Goal: Task Accomplishment & Management: Complete application form

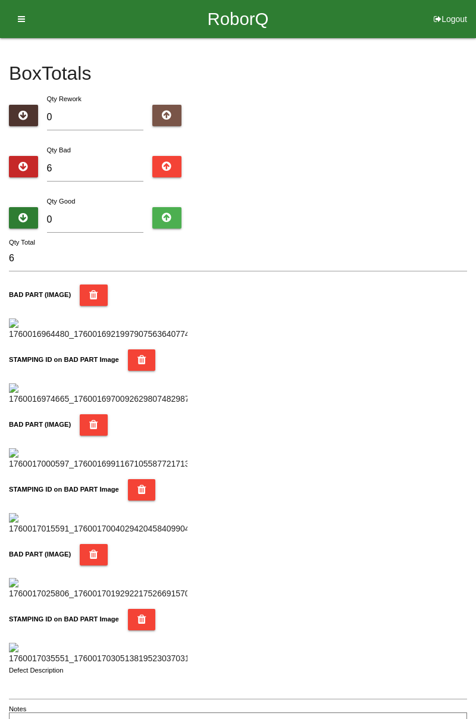
type input "7"
type input "13"
type input "79"
type input "85"
type input "7"
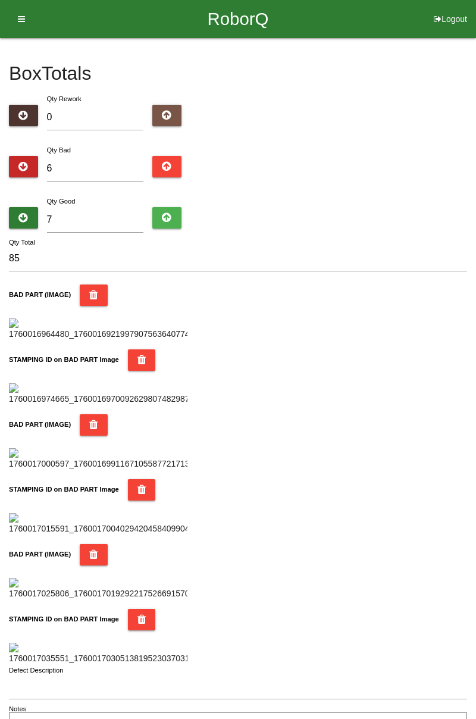
type input "13"
type input "78"
type input "84"
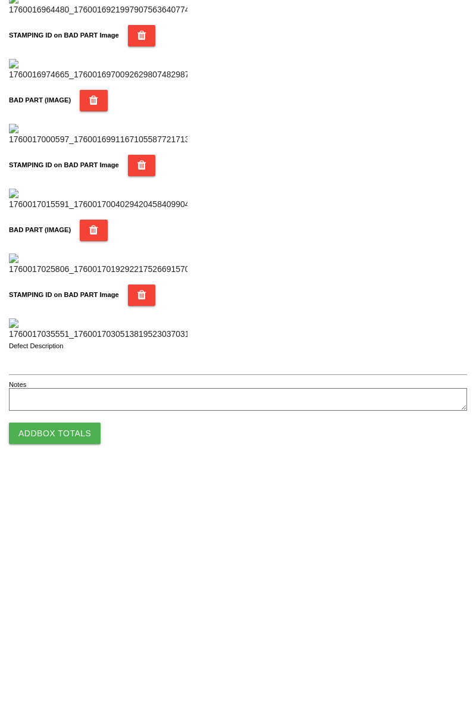
type input "78"
click at [90, 675] on button "Add Box Totals" at bounding box center [55, 678] width 92 height 21
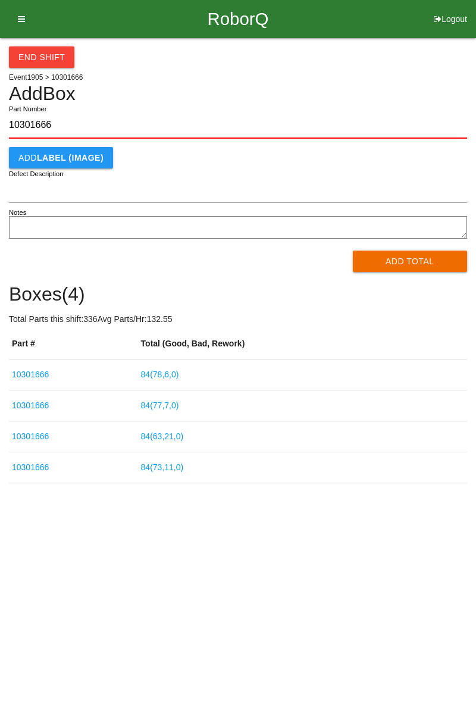
type input "10301666"
click at [436, 261] on button "Add Total" at bounding box center [410, 261] width 115 height 21
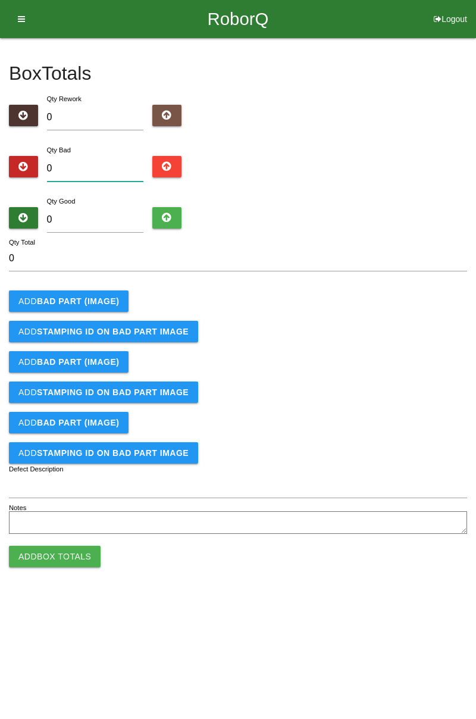
click at [106, 164] on input "0" at bounding box center [95, 169] width 97 height 26
type input "5"
click at [87, 299] on b "BAD PART (IMAGE)" at bounding box center [78, 301] width 82 height 10
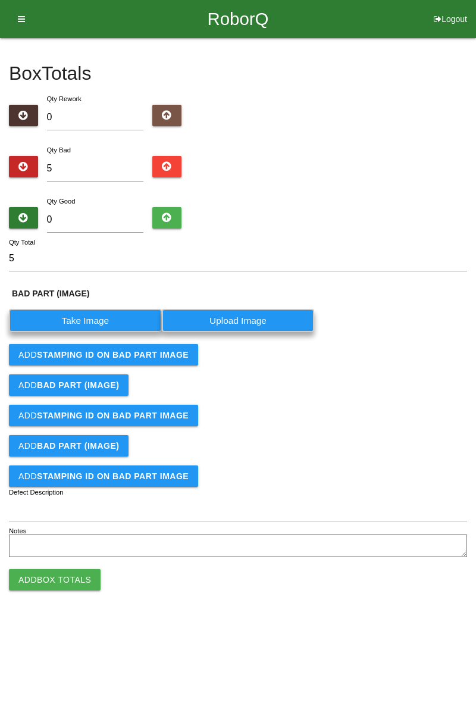
click at [99, 321] on label "Take Image" at bounding box center [85, 320] width 153 height 23
click at [0, 0] on \(IMAGE\) "Take Image" at bounding box center [0, 0] width 0 height 0
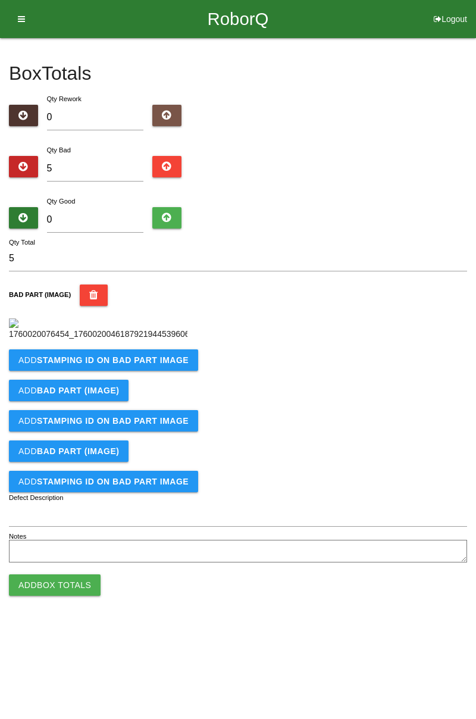
scroll to position [67, 0]
click at [143, 371] on button "Add STAMPING ID on BAD PART Image" at bounding box center [103, 359] width 189 height 21
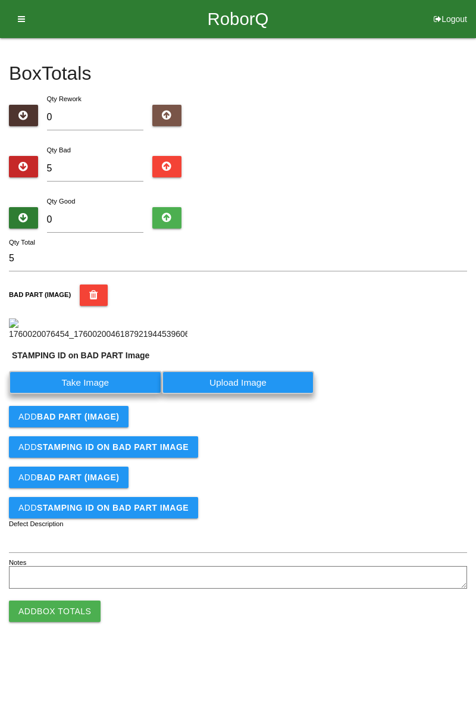
click at [111, 394] on label "Take Image" at bounding box center [85, 382] width 153 height 23
click at [0, 0] on PART "Take Image" at bounding box center [0, 0] width 0 height 0
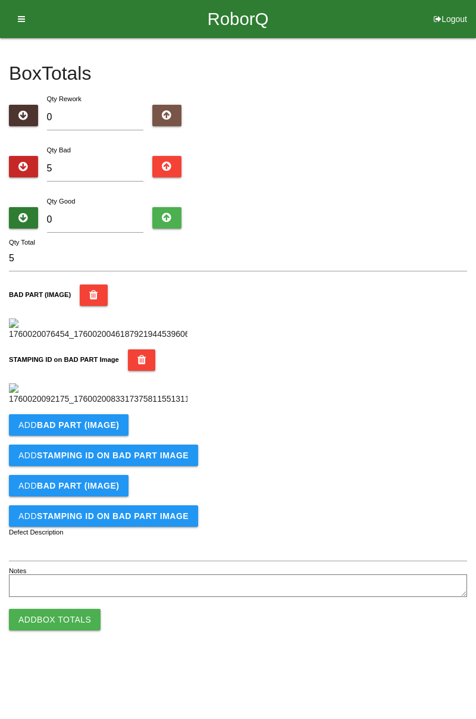
scroll to position [262, 0]
click at [102, 430] on b "BAD PART (IMAGE)" at bounding box center [78, 425] width 82 height 10
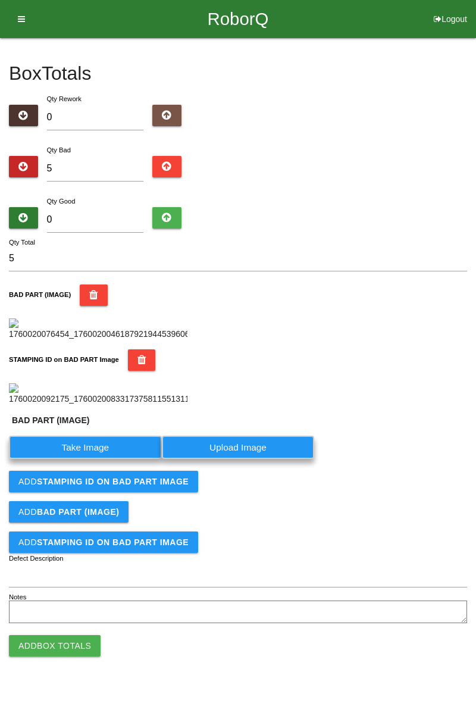
click at [117, 459] on label "Take Image" at bounding box center [85, 447] width 153 height 23
click at [0, 0] on \(IMAGE\) "Take Image" at bounding box center [0, 0] width 0 height 0
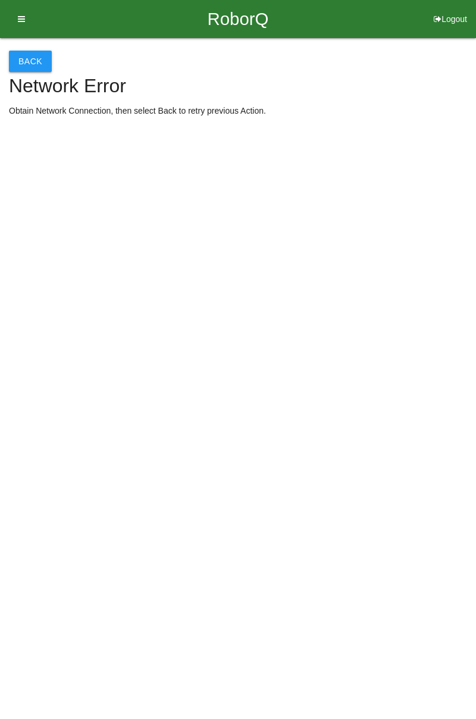
click at [35, 67] on button "Back" at bounding box center [30, 61] width 43 height 21
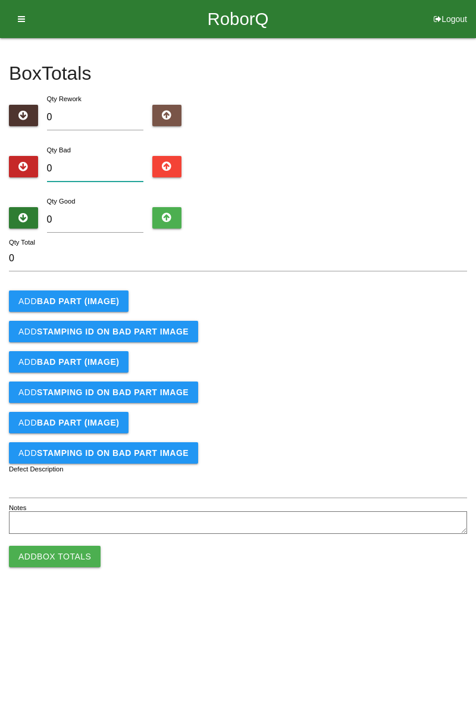
click at [123, 167] on input "0" at bounding box center [95, 169] width 97 height 26
type input "5"
click at [95, 293] on button "Add BAD PART (IMAGE)" at bounding box center [69, 300] width 120 height 21
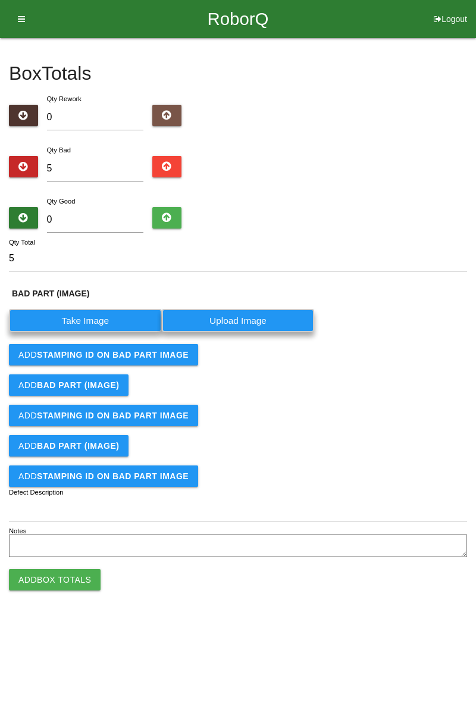
click at [90, 323] on label "Take Image" at bounding box center [85, 320] width 153 height 23
click at [0, 0] on \(IMAGE\) "Take Image" at bounding box center [0, 0] width 0 height 0
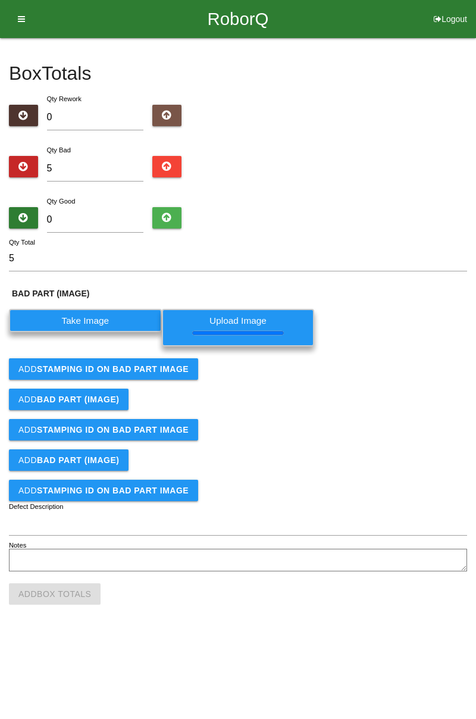
click at [168, 370] on b "STAMPING ID on BAD PART Image" at bounding box center [113, 369] width 152 height 10
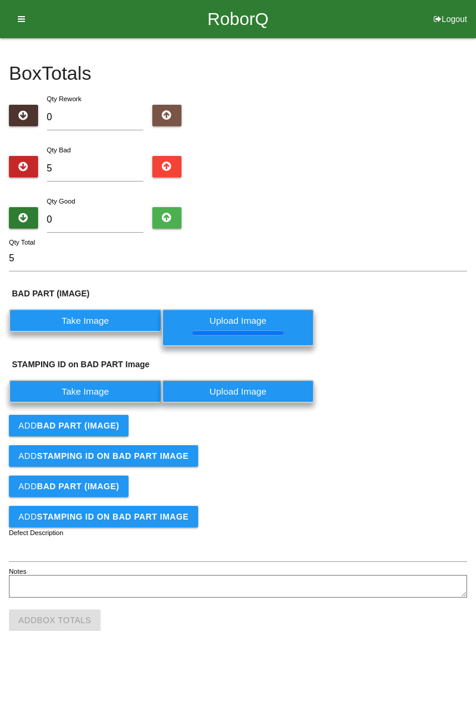
click at [127, 398] on label "Take Image" at bounding box center [85, 391] width 153 height 23
click at [0, 0] on PART "Take Image" at bounding box center [0, 0] width 0 height 0
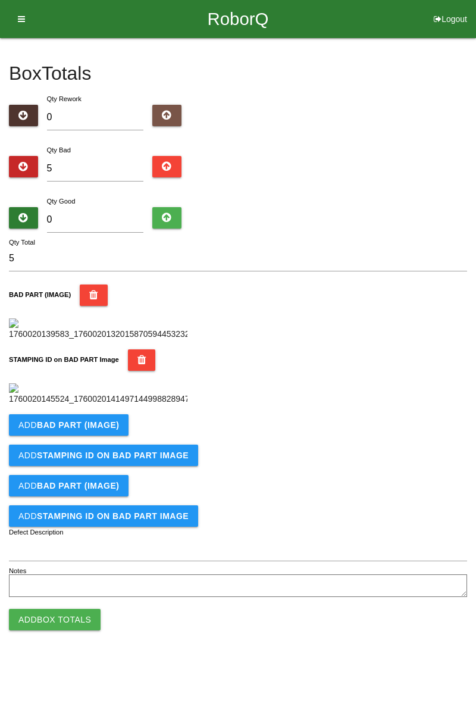
scroll to position [262, 0]
click at [113, 430] on b "BAD PART (IMAGE)" at bounding box center [78, 425] width 82 height 10
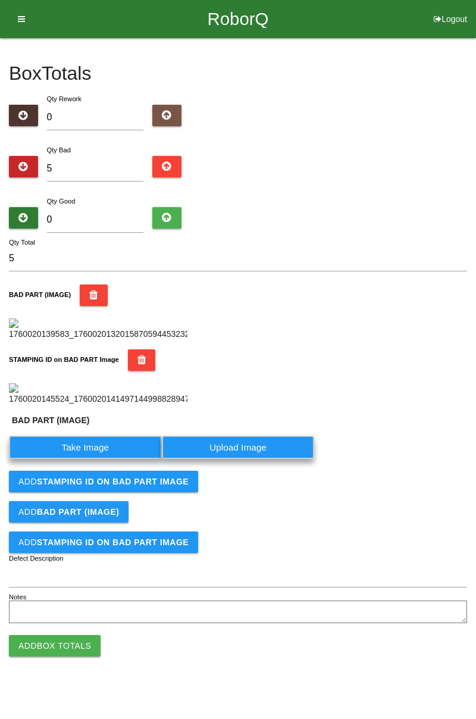
click at [98, 459] on label "Take Image" at bounding box center [85, 447] width 153 height 23
click at [0, 0] on \(IMAGE\) "Take Image" at bounding box center [0, 0] width 0 height 0
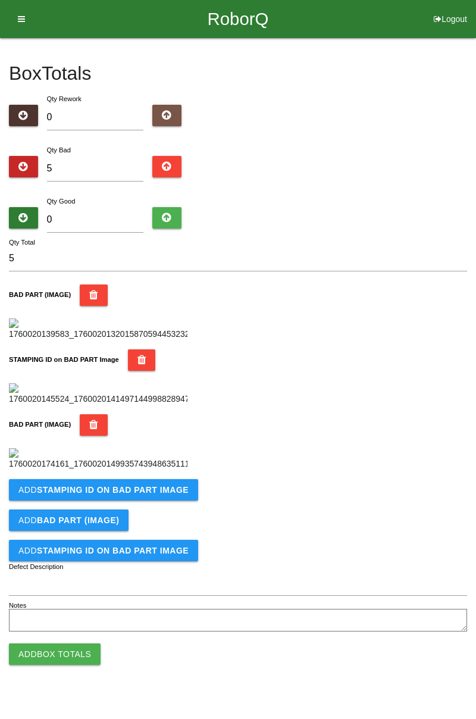
scroll to position [457, 0]
click at [157, 495] on b "STAMPING ID on BAD PART Image" at bounding box center [113, 490] width 152 height 10
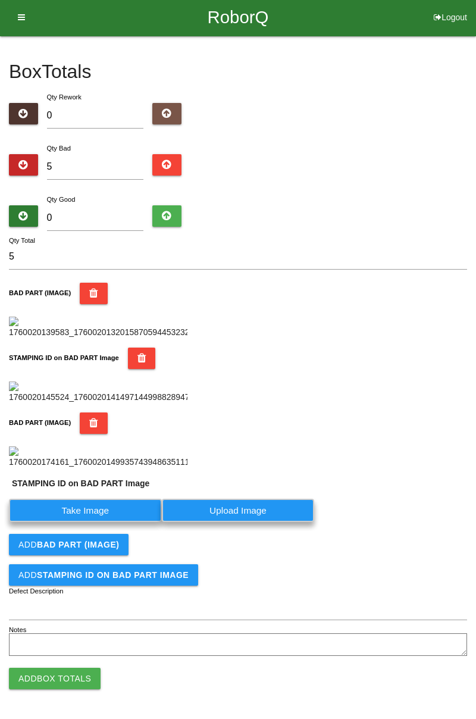
click at [105, 522] on label "Take Image" at bounding box center [85, 510] width 153 height 23
click at [0, 0] on PART "Take Image" at bounding box center [0, 0] width 0 height 0
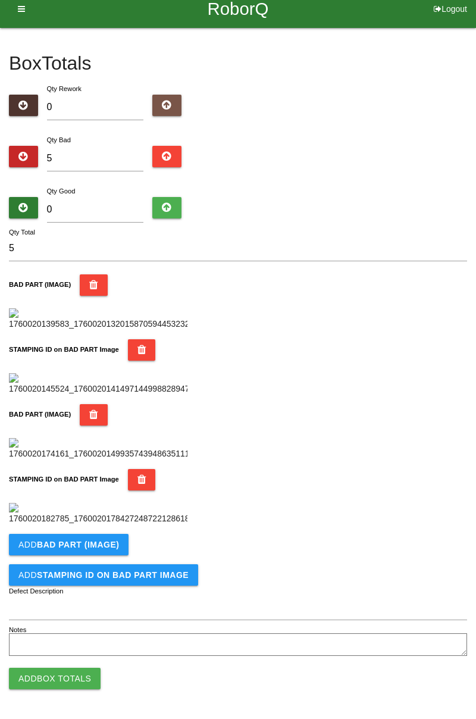
scroll to position [652, 0]
click at [118, 543] on button "Add BAD PART (IMAGE)" at bounding box center [69, 544] width 120 height 21
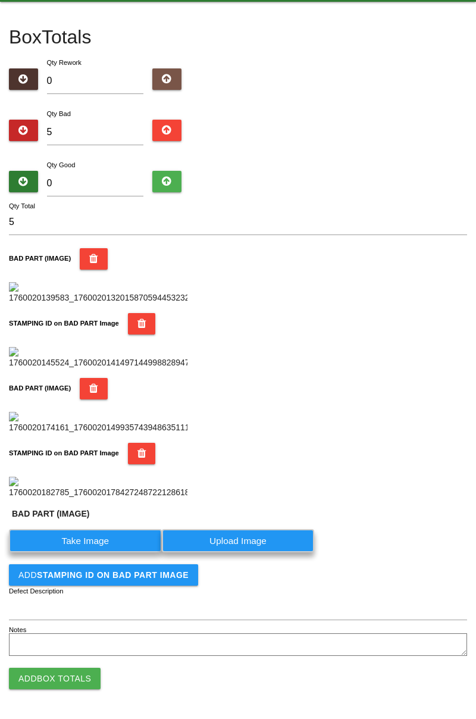
click at [102, 552] on label "Take Image" at bounding box center [85, 540] width 153 height 23
click at [0, 0] on \(IMAGE\) "Take Image" at bounding box center [0, 0] width 0 height 0
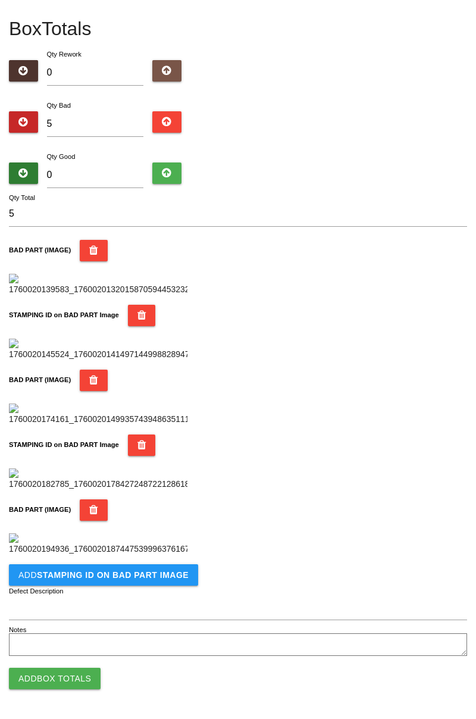
scroll to position [848, 0]
click at [144, 579] on b "STAMPING ID on BAD PART Image" at bounding box center [113, 575] width 152 height 10
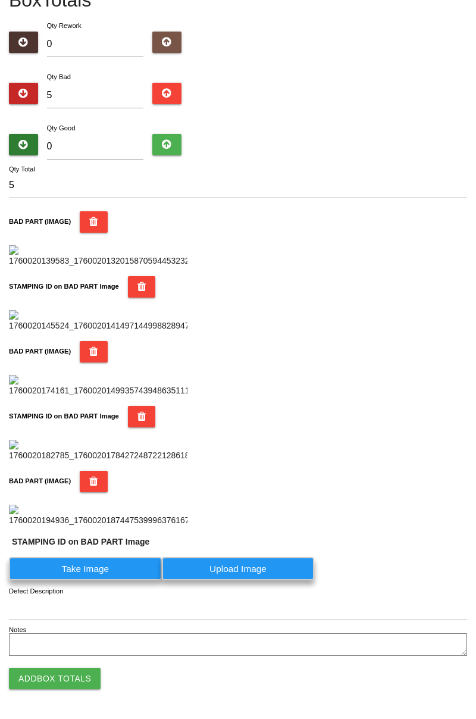
click at [107, 580] on label "Take Image" at bounding box center [85, 568] width 153 height 23
click at [0, 0] on PART "Take Image" at bounding box center [0, 0] width 0 height 0
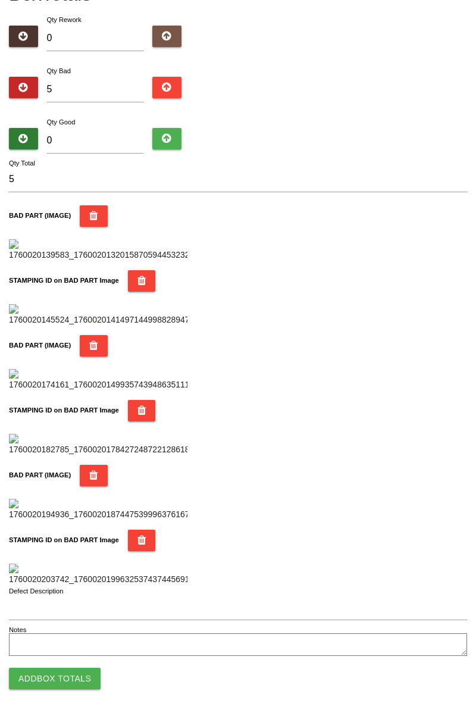
scroll to position [1043, 0]
click at [73, 679] on button "Add Box Totals" at bounding box center [55, 678] width 92 height 21
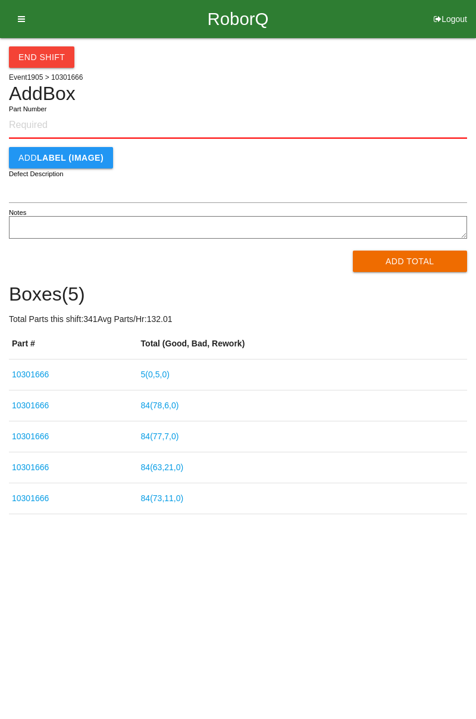
click at [168, 376] on link "5 ( 0 , 5 , 0 )" at bounding box center [155, 375] width 29 height 10
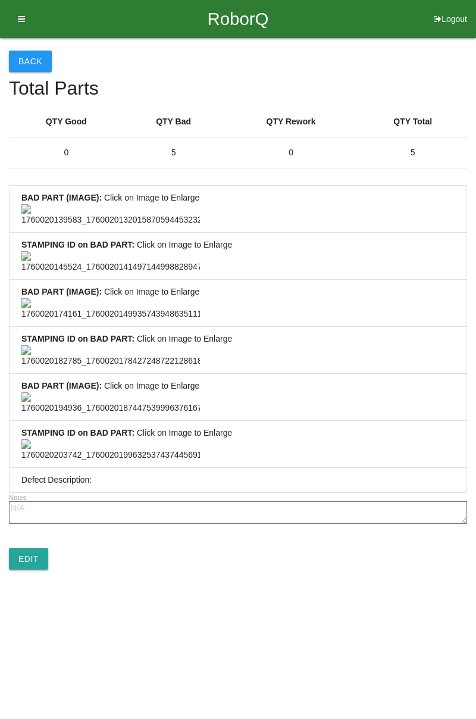
scroll to position [885, 0]
click at [45, 570] on link "Edit" at bounding box center [28, 558] width 39 height 21
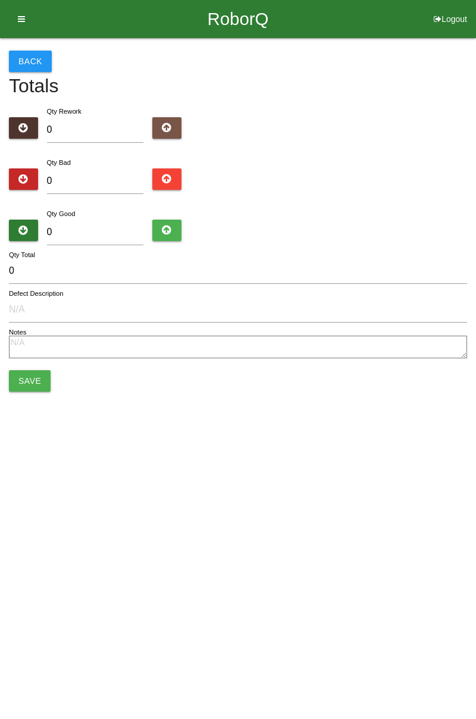
type input "5"
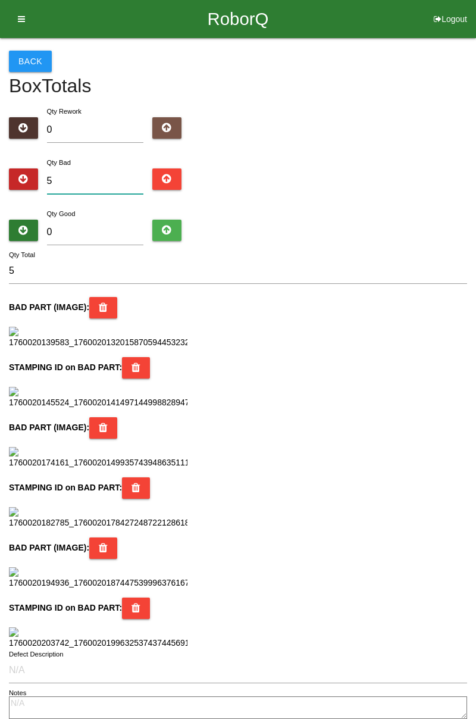
click at [88, 177] on input "5" at bounding box center [95, 181] width 97 height 26
type input "0"
type input "1"
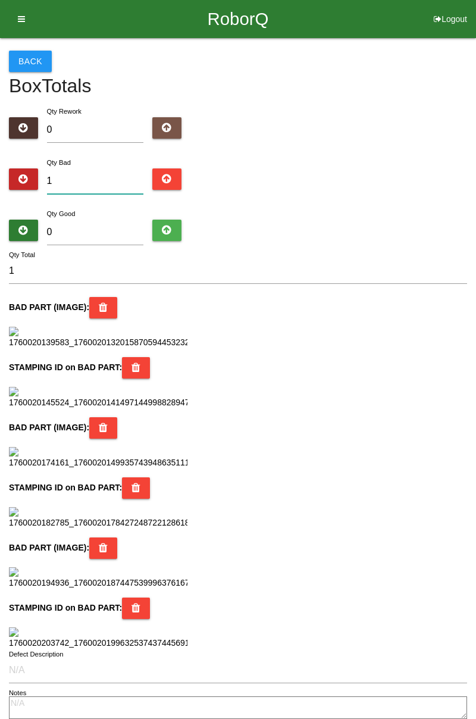
type input "11"
type input "1"
type input "13"
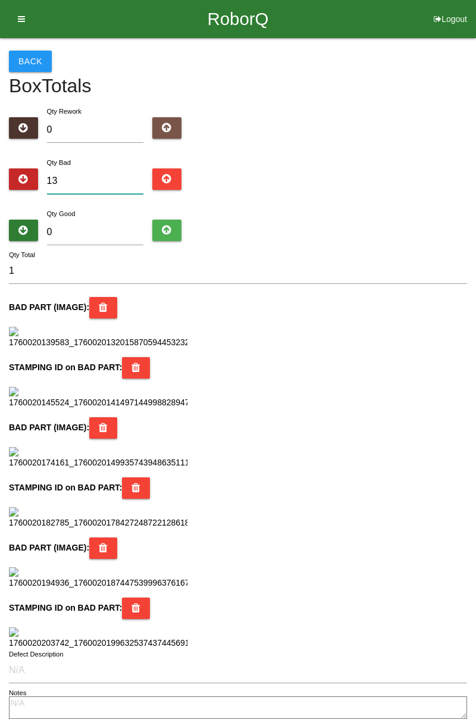
type input "13"
click at [108, 220] on input "0" at bounding box center [95, 233] width 97 height 26
type input "7"
type input "20"
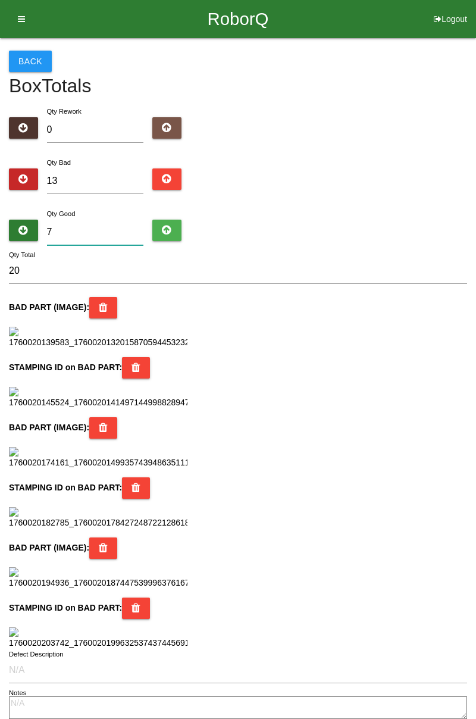
type input "71"
type input "84"
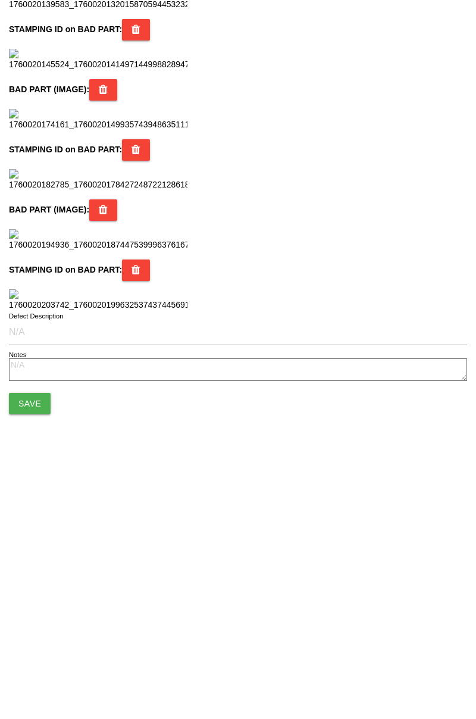
scroll to position [1057, 0]
type input "71"
click at [33, 654] on button "Save" at bounding box center [30, 648] width 42 height 21
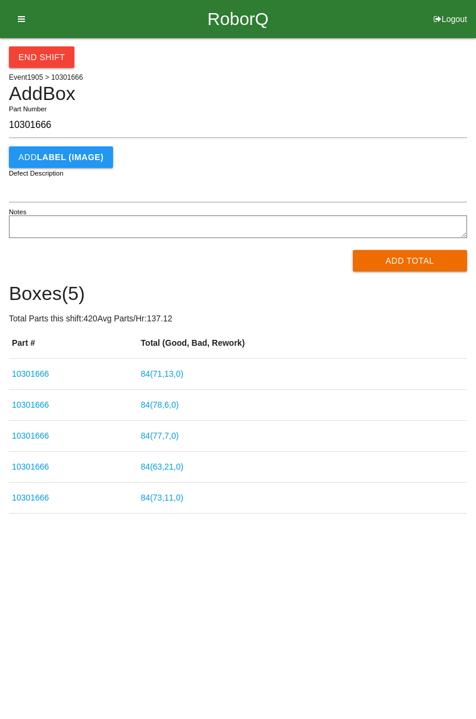
type input "10301666"
click at [437, 260] on button "Add Total" at bounding box center [410, 260] width 115 height 21
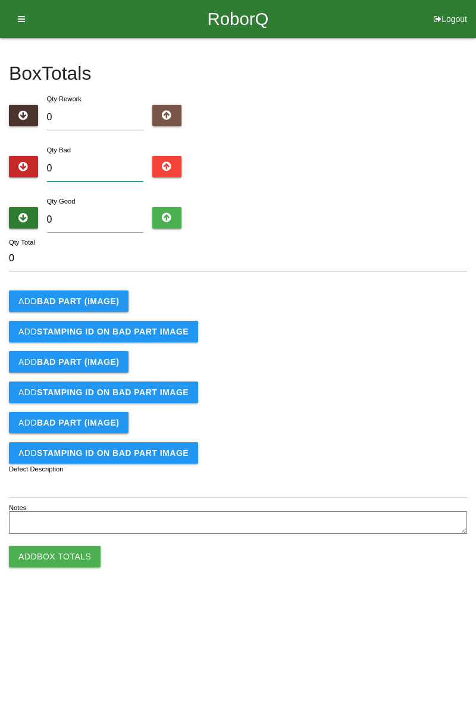
click at [102, 165] on input "0" at bounding box center [95, 169] width 97 height 26
type input "6"
click at [88, 296] on b "BAD PART (IMAGE)" at bounding box center [78, 301] width 82 height 10
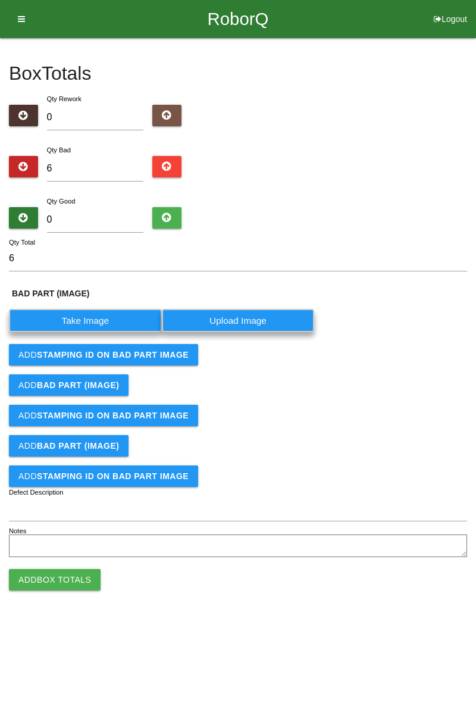
click at [92, 315] on label "Take Image" at bounding box center [85, 320] width 153 height 23
click at [0, 0] on \(IMAGE\) "Take Image" at bounding box center [0, 0] width 0 height 0
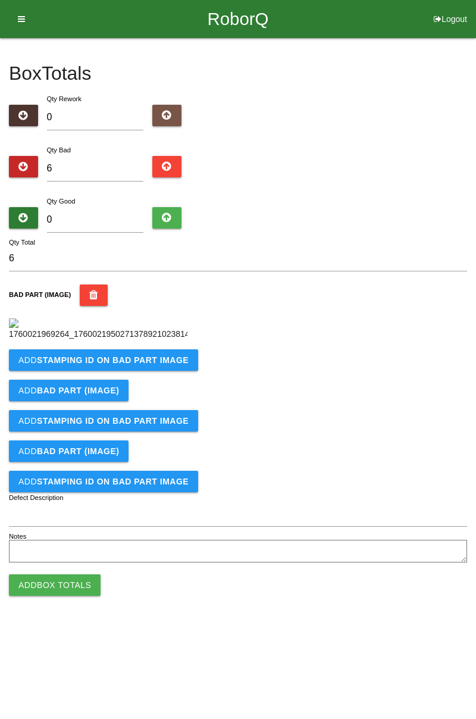
scroll to position [67, 0]
click at [154, 365] on b "STAMPING ID on BAD PART Image" at bounding box center [113, 360] width 152 height 10
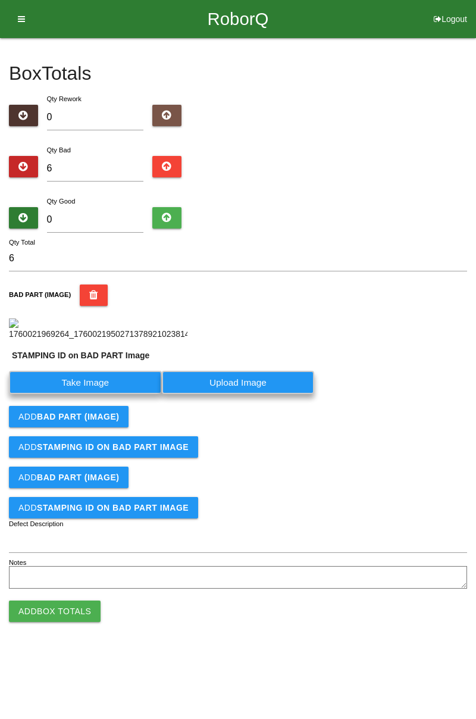
click at [100, 394] on label "Take Image" at bounding box center [85, 382] width 153 height 23
click at [0, 0] on PART "Take Image" at bounding box center [0, 0] width 0 height 0
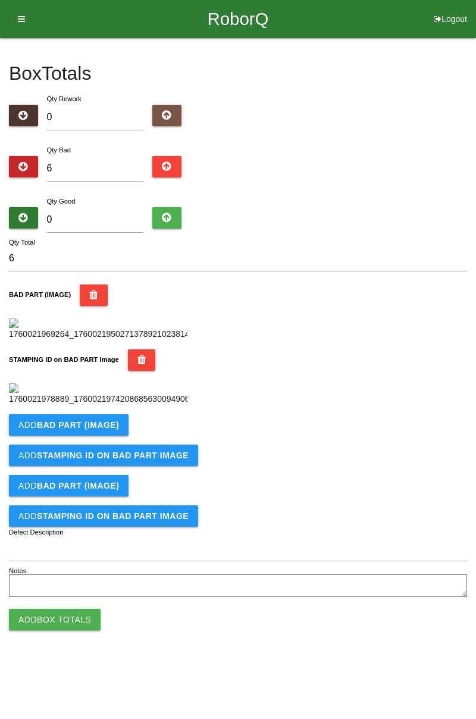
scroll to position [262, 0]
click at [124, 436] on button "Add BAD PART (IMAGE)" at bounding box center [69, 424] width 120 height 21
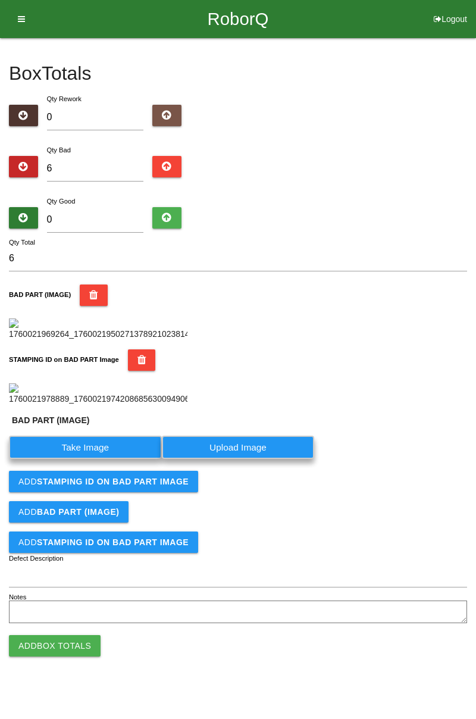
click at [99, 459] on label "Take Image" at bounding box center [85, 447] width 153 height 23
click at [0, 0] on \(IMAGE\) "Take Image" at bounding box center [0, 0] width 0 height 0
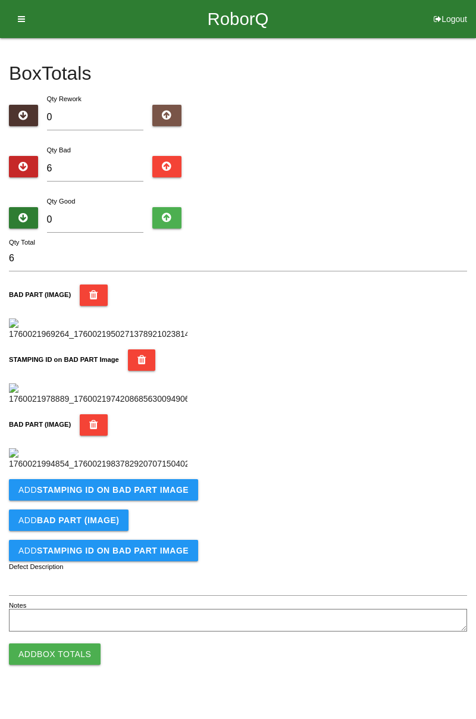
scroll to position [457, 0]
click at [155, 501] on button "Add STAMPING ID on BAD PART Image" at bounding box center [103, 489] width 189 height 21
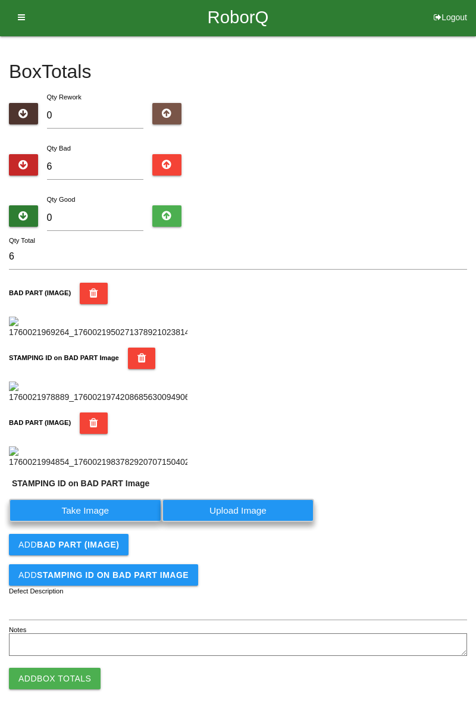
click at [99, 522] on label "Take Image" at bounding box center [85, 510] width 153 height 23
click at [0, 0] on PART "Take Image" at bounding box center [0, 0] width 0 height 0
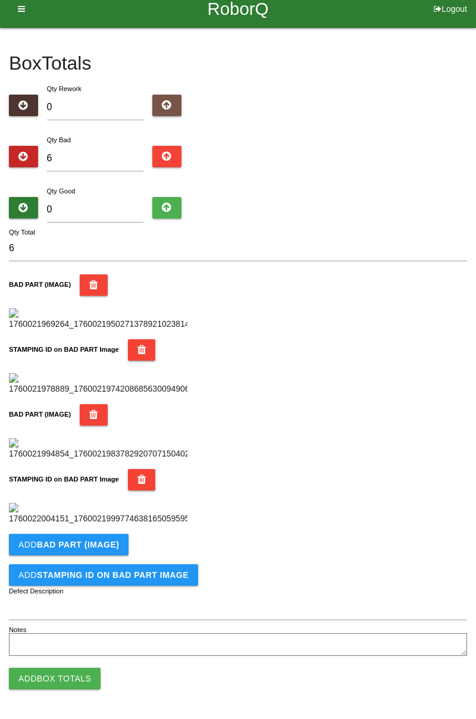
scroll to position [652, 0]
click at [96, 544] on b "BAD PART (IMAGE)" at bounding box center [78, 545] width 82 height 10
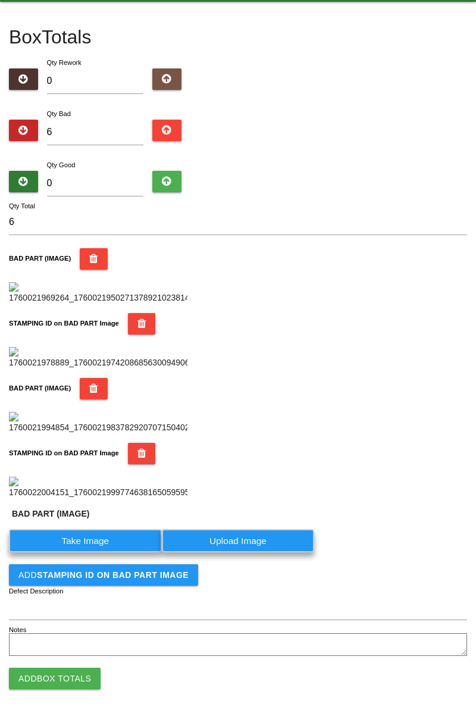
click at [103, 552] on label "Take Image" at bounding box center [85, 540] width 153 height 23
click at [0, 0] on \(IMAGE\) "Take Image" at bounding box center [0, 0] width 0 height 0
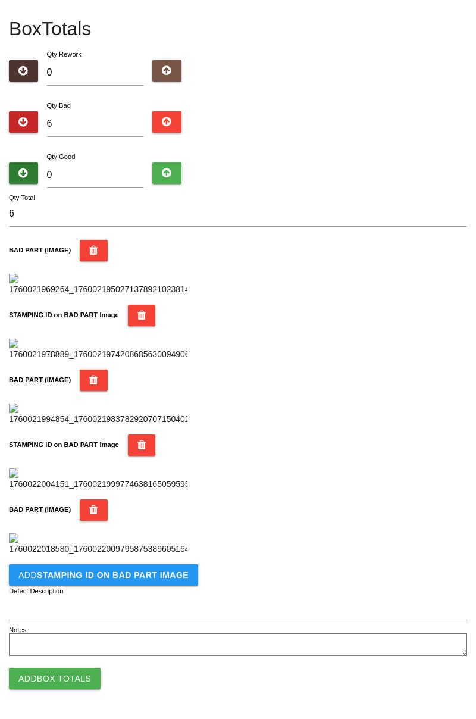
scroll to position [848, 0]
click at [125, 580] on button "Add STAMPING ID on BAD PART Image" at bounding box center [103, 574] width 189 height 21
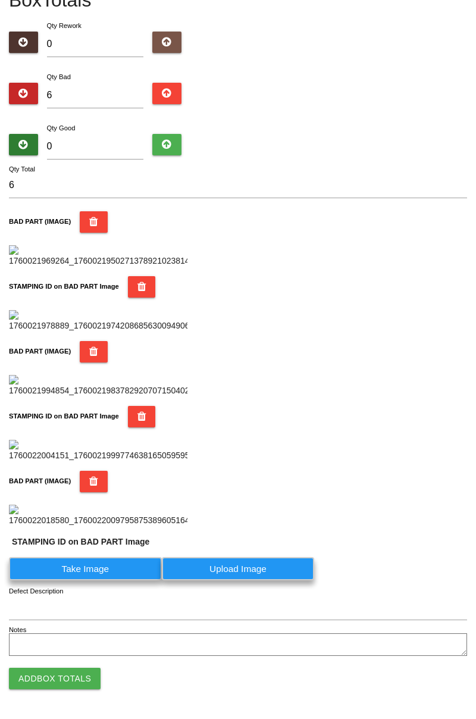
click at [104, 580] on label "Take Image" at bounding box center [85, 568] width 153 height 23
click at [0, 0] on PART "Take Image" at bounding box center [0, 0] width 0 height 0
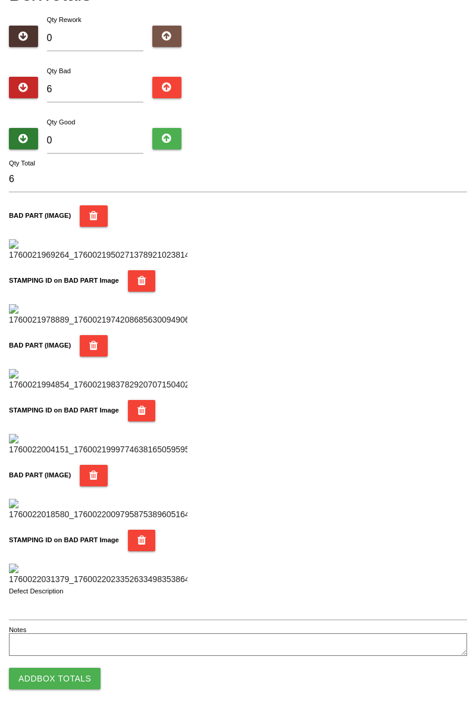
scroll to position [0, 0]
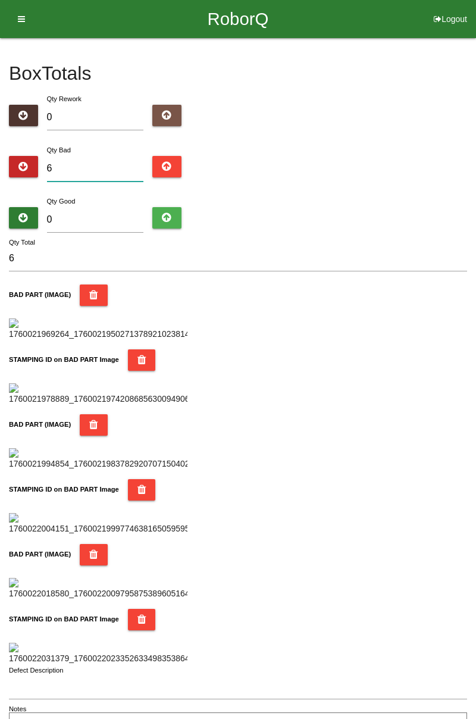
click at [123, 165] on input "6" at bounding box center [95, 169] width 97 height 26
click at [98, 164] on input "6" at bounding box center [95, 169] width 97 height 26
type input "0"
type input "1"
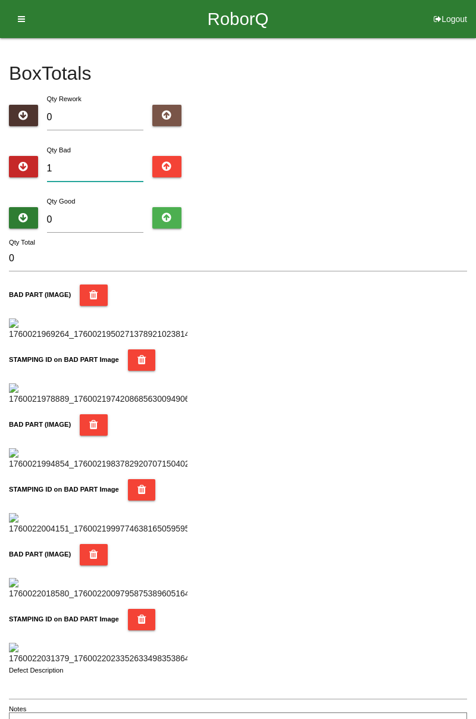
type input "1"
type input "13"
type input "1"
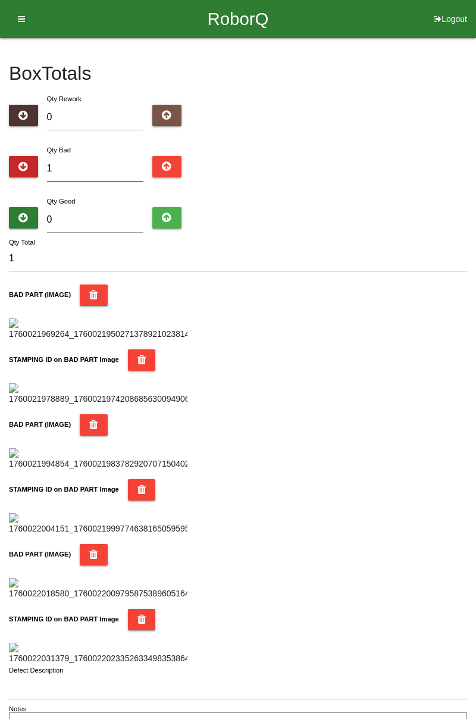
type input "15"
click at [114, 215] on input "0" at bounding box center [95, 220] width 97 height 26
type input "7"
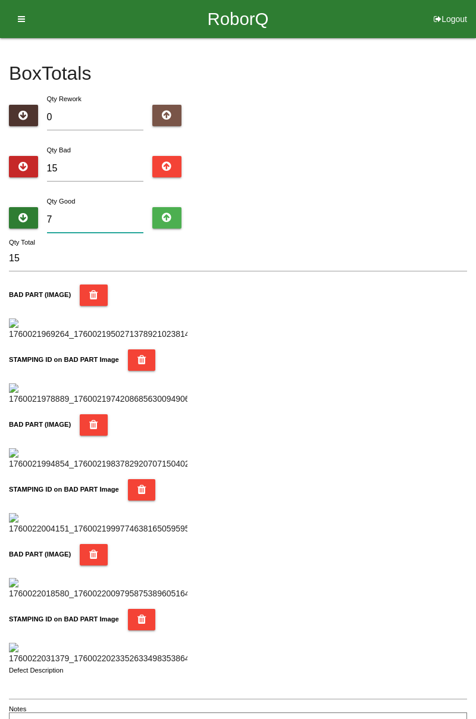
type input "22"
type input "73"
type input "88"
type input "7"
type input "22"
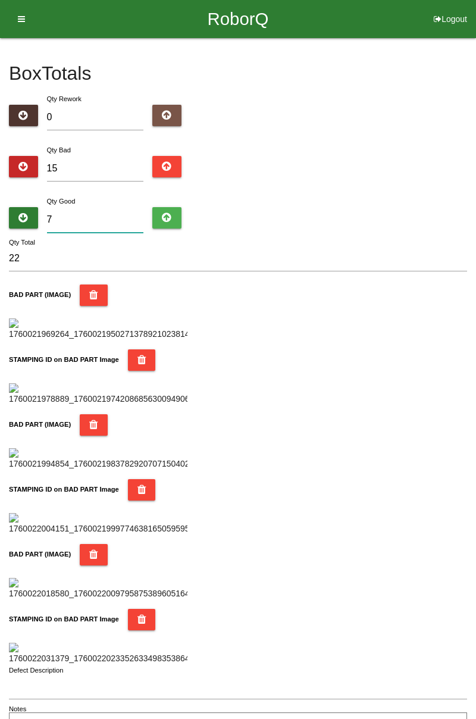
type input "71"
type input "86"
type input "7"
type input "22"
type input "0"
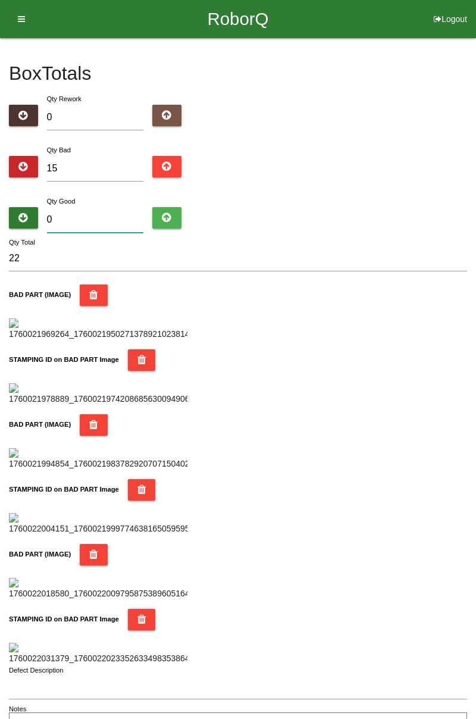
type input "15"
type input "6"
type input "21"
type input "69"
type input "84"
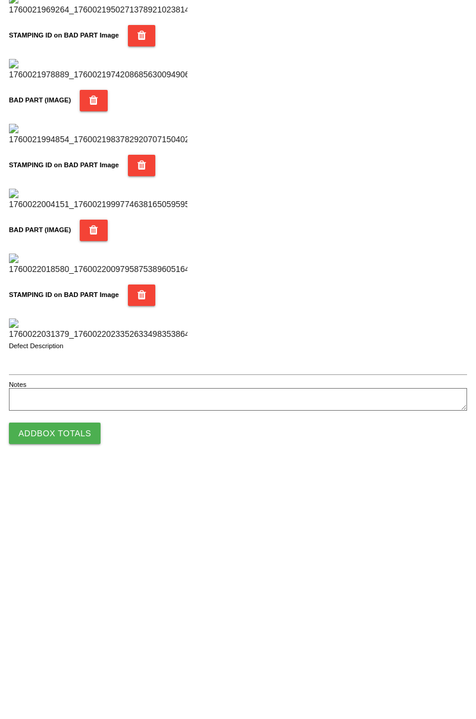
type input "69"
click at [75, 681] on button "Add Box Totals" at bounding box center [55, 678] width 92 height 21
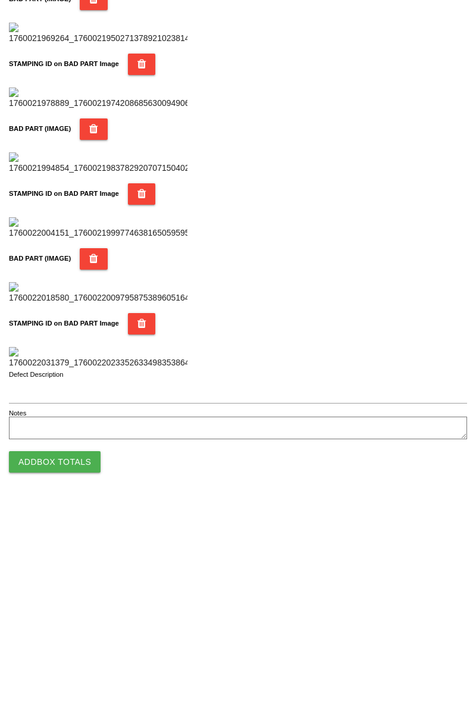
scroll to position [1043, 0]
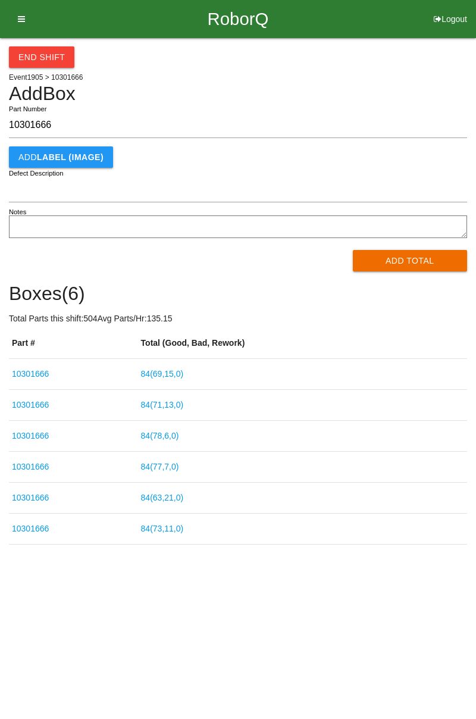
type input "10301666"
click at [411, 269] on button "Add Total" at bounding box center [410, 260] width 115 height 21
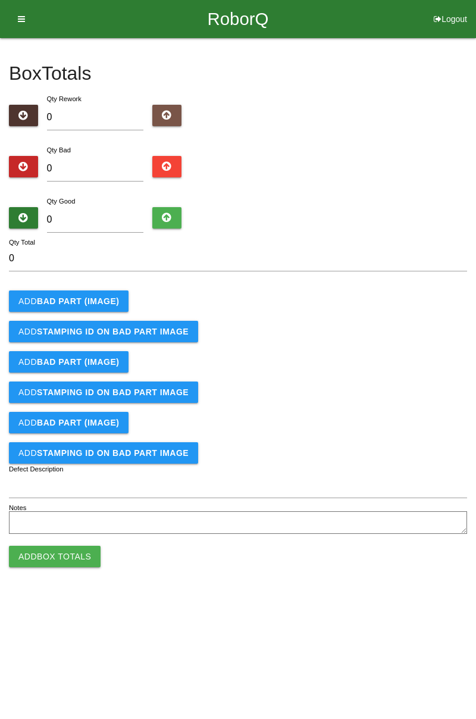
click at [99, 144] on div "Qty Bad 0" at bounding box center [95, 164] width 115 height 43
click at [465, 114] on div "Qty Rework 0" at bounding box center [238, 113] width 458 height 43
click at [101, 168] on input "0" at bounding box center [95, 169] width 97 height 26
click at [103, 163] on input "0" at bounding box center [95, 169] width 97 height 26
type input "1"
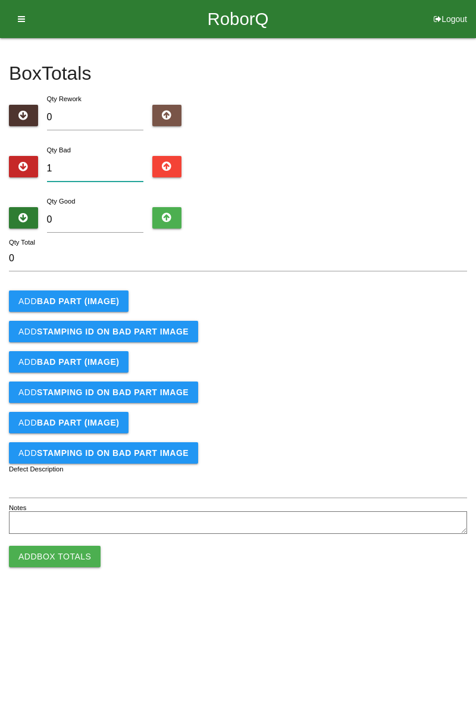
type input "1"
click at [97, 306] on button "Add BAD PART (IMAGE)" at bounding box center [69, 300] width 120 height 21
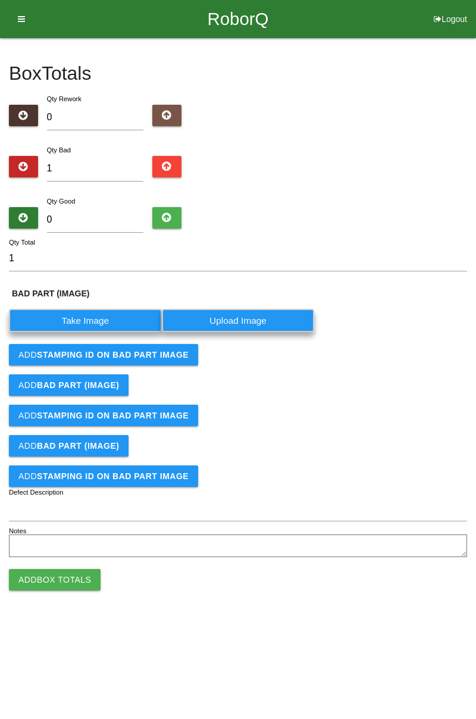
click at [102, 315] on label "Take Image" at bounding box center [85, 320] width 153 height 23
click at [0, 0] on \(IMAGE\) "Take Image" at bounding box center [0, 0] width 0 height 0
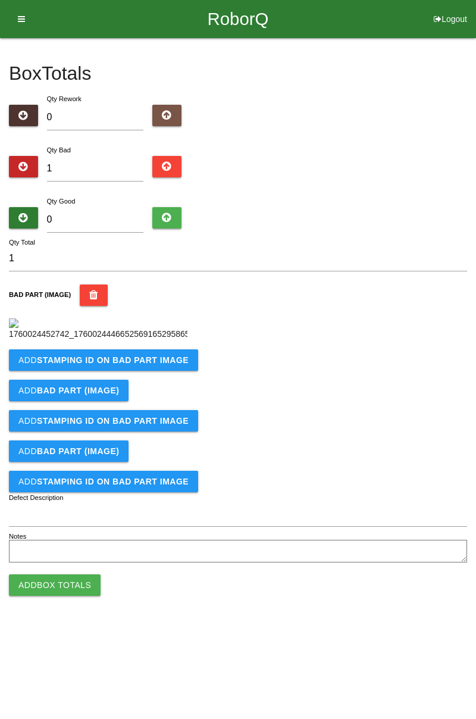
click at [152, 365] on b "STAMPING ID on BAD PART Image" at bounding box center [113, 360] width 152 height 10
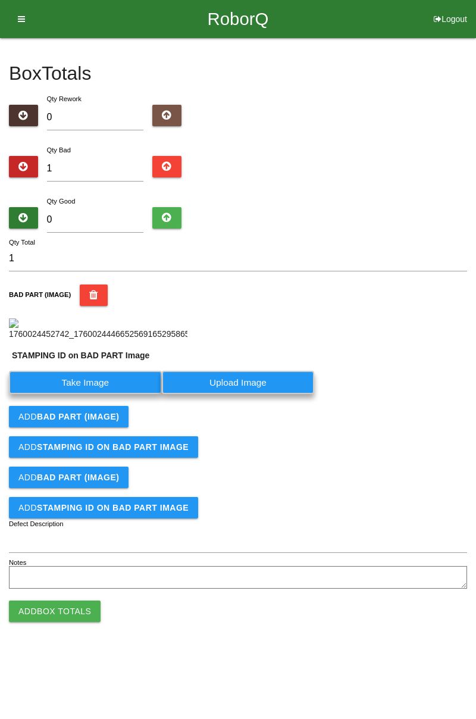
click at [90, 394] on label "Take Image" at bounding box center [85, 382] width 153 height 23
click at [0, 0] on PART "Take Image" at bounding box center [0, 0] width 0 height 0
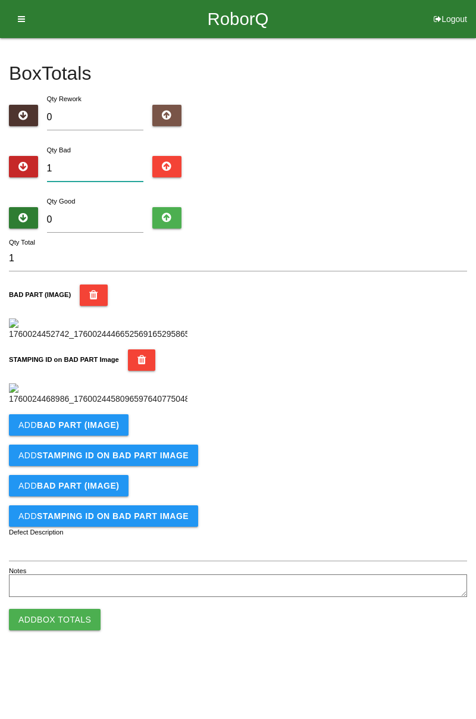
click at [101, 162] on input "1" at bounding box center [95, 169] width 97 height 26
click at [96, 157] on input "1" at bounding box center [95, 169] width 97 height 26
type input "0"
type input "5"
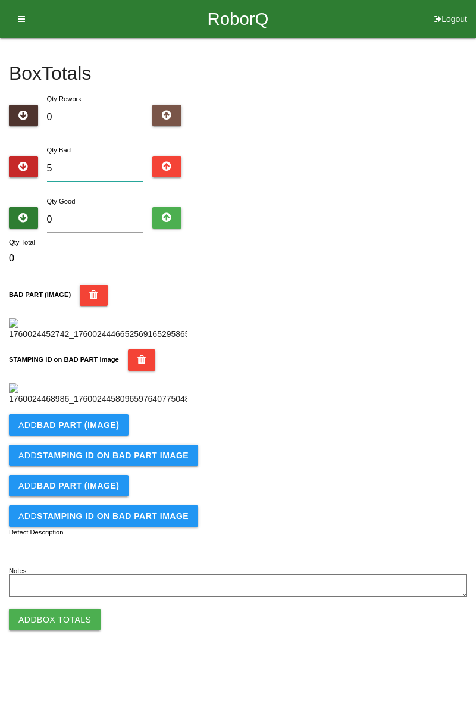
type input "5"
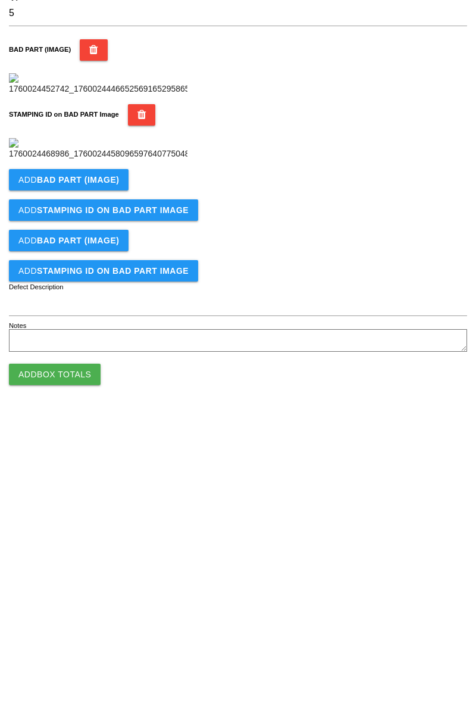
click at [287, 436] on div "Add BAD PART (IMAGE)" at bounding box center [238, 424] width 458 height 21
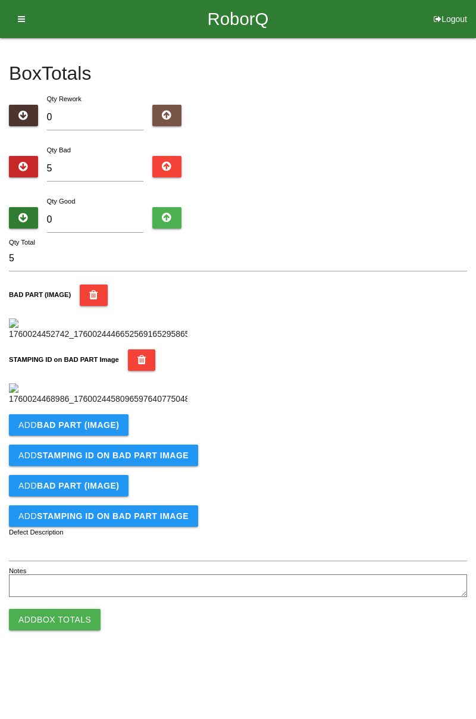
click at [108, 430] on b "BAD PART (IMAGE)" at bounding box center [78, 425] width 82 height 10
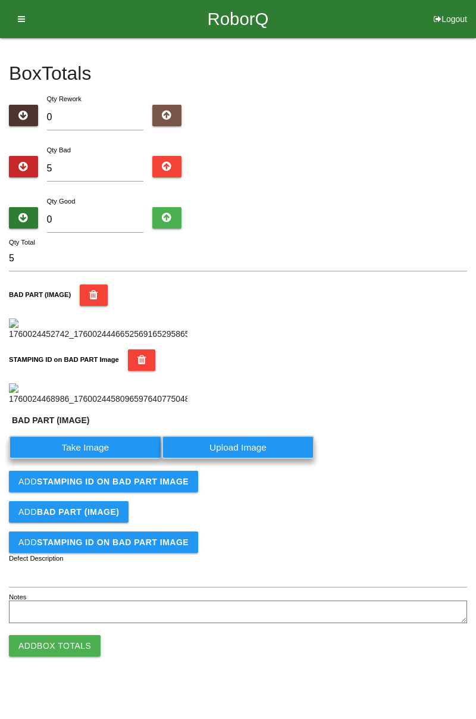
click at [121, 459] on label "Take Image" at bounding box center [85, 447] width 153 height 23
click at [0, 0] on \(IMAGE\) "Take Image" at bounding box center [0, 0] width 0 height 0
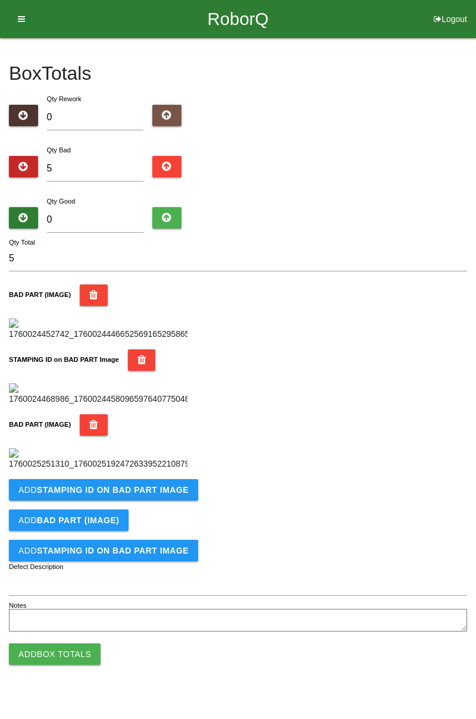
scroll to position [457, 0]
click at [169, 501] on button "Add STAMPING ID on BAD PART Image" at bounding box center [103, 489] width 189 height 21
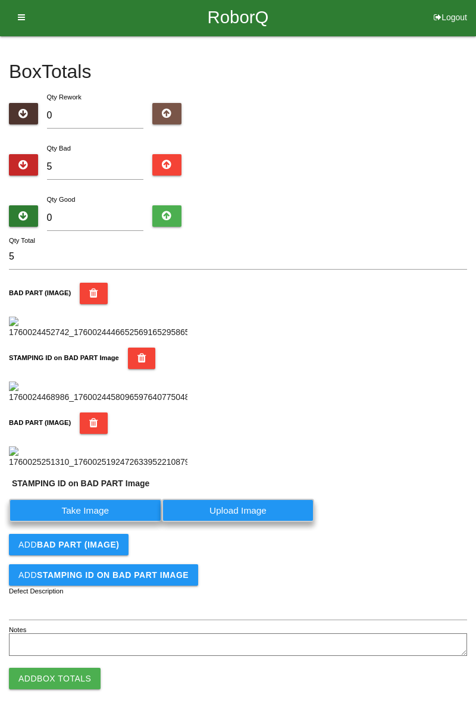
click at [108, 522] on label "Take Image" at bounding box center [85, 510] width 153 height 23
click at [0, 0] on PART "Take Image" at bounding box center [0, 0] width 0 height 0
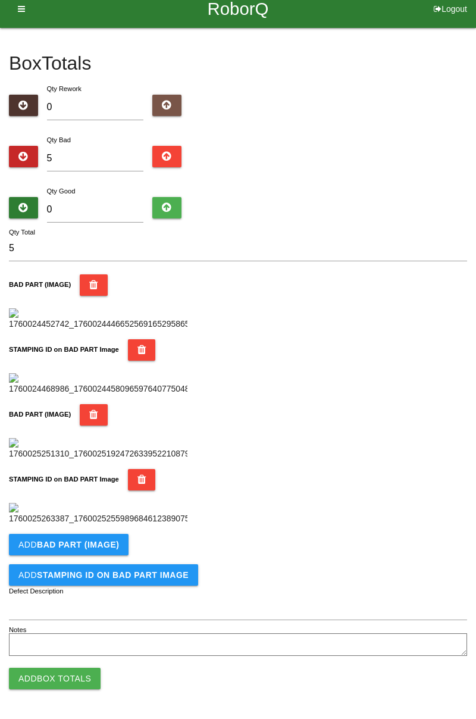
scroll to position [652, 0]
click at [117, 543] on button "Add BAD PART (IMAGE)" at bounding box center [69, 544] width 120 height 21
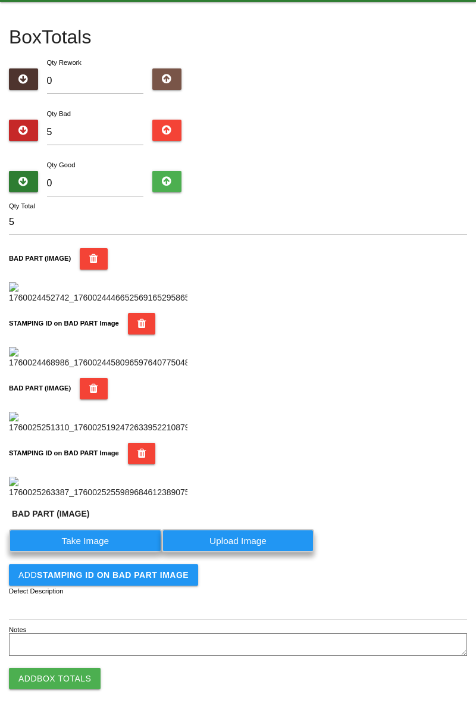
click at [105, 552] on label "Take Image" at bounding box center [85, 540] width 153 height 23
click at [0, 0] on \(IMAGE\) "Take Image" at bounding box center [0, 0] width 0 height 0
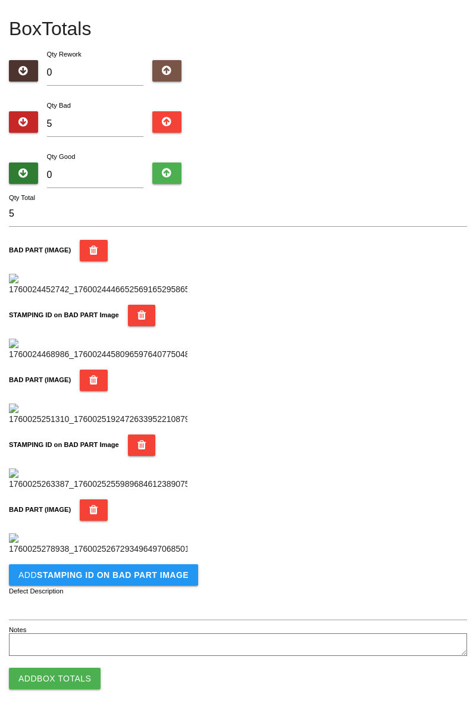
scroll to position [848, 0]
click at [135, 578] on b "STAMPING ID on BAD PART Image" at bounding box center [113, 575] width 152 height 10
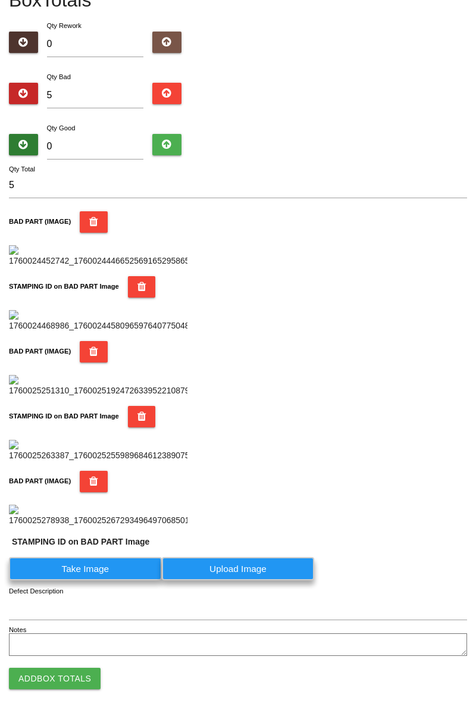
click at [87, 580] on label "Take Image" at bounding box center [85, 568] width 153 height 23
click at [0, 0] on PART "Take Image" at bounding box center [0, 0] width 0 height 0
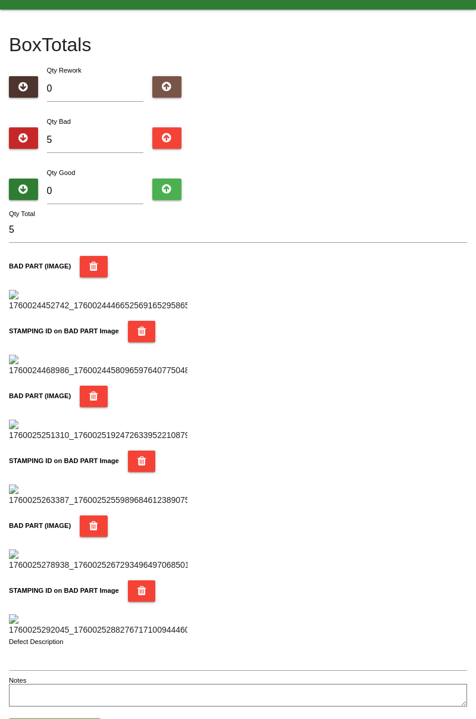
scroll to position [0, 0]
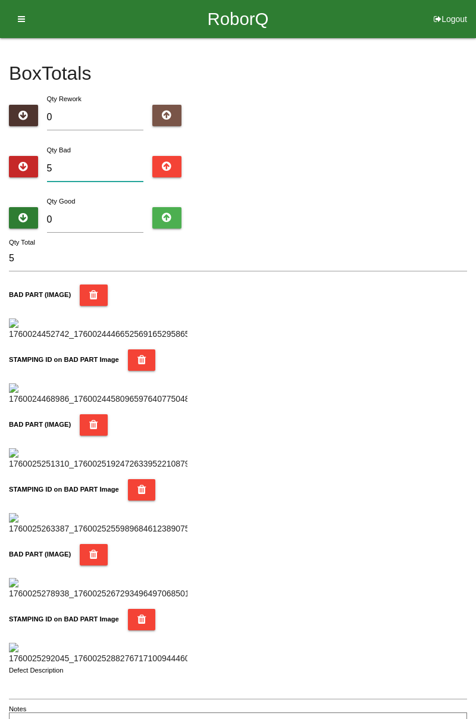
click at [107, 163] on input "5" at bounding box center [95, 169] width 97 height 26
click at [96, 162] on input "5" at bounding box center [95, 169] width 97 height 26
type input "0"
type input "6"
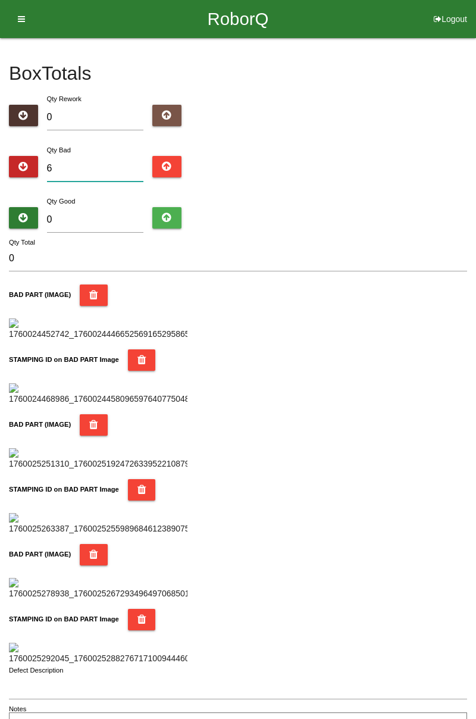
type input "6"
click at [476, 147] on div "Box Totals Translate Weight Weight unit: Rework Weight Bad Weight Good Weight 0…" at bounding box center [238, 388] width 476 height 701
